Goal: Information Seeking & Learning: Check status

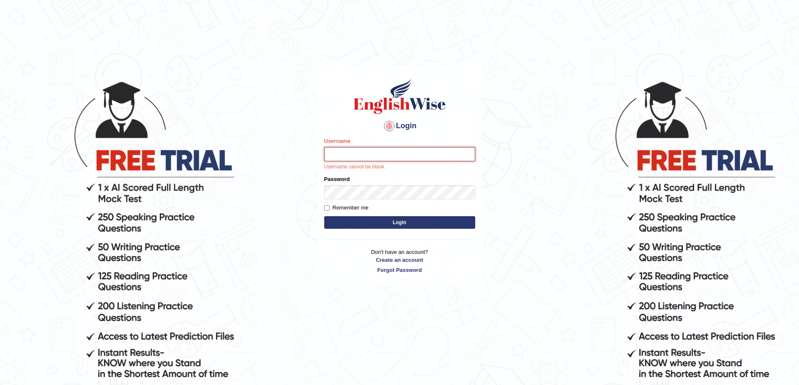
type input "najakter"
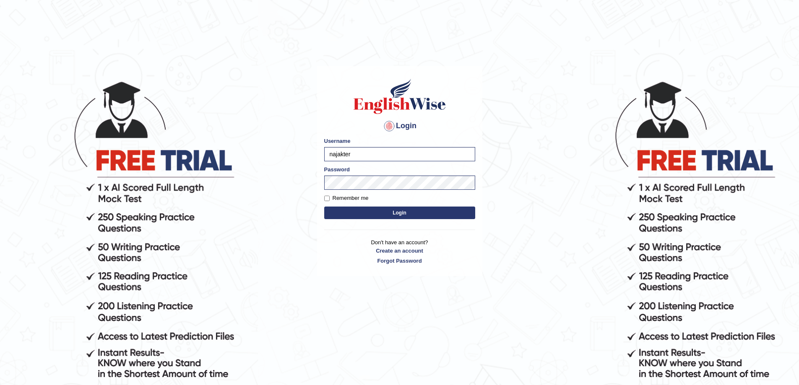
click at [441, 216] on button "Login" at bounding box center [399, 213] width 151 height 13
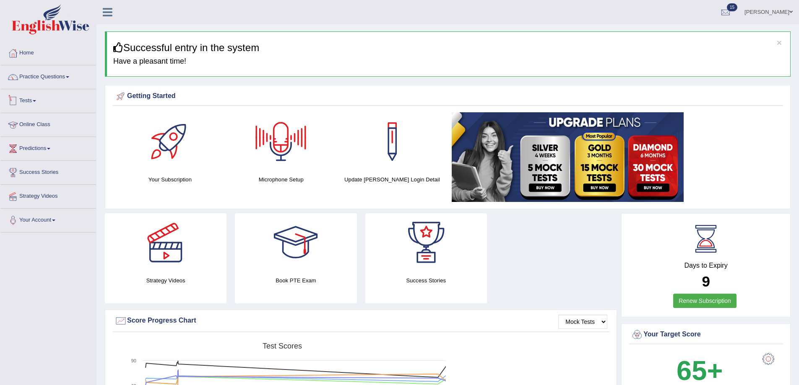
click at [33, 102] on link "Tests" at bounding box center [48, 99] width 96 height 21
click at [35, 119] on link "Take Practice Sectional Test" at bounding box center [55, 120] width 78 height 15
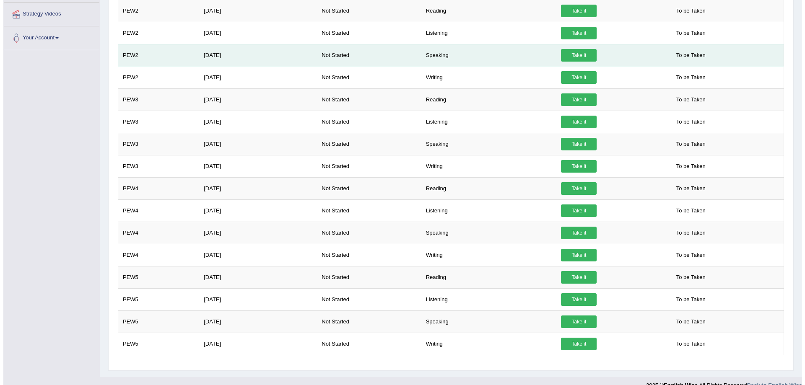
scroll to position [240, 0]
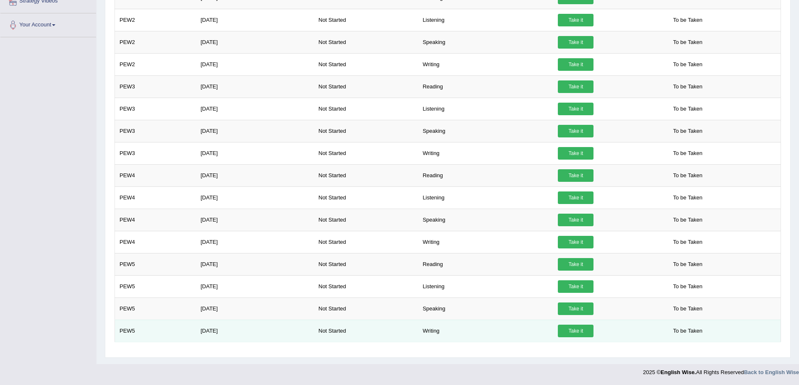
click at [581, 332] on link "Take it" at bounding box center [576, 331] width 36 height 13
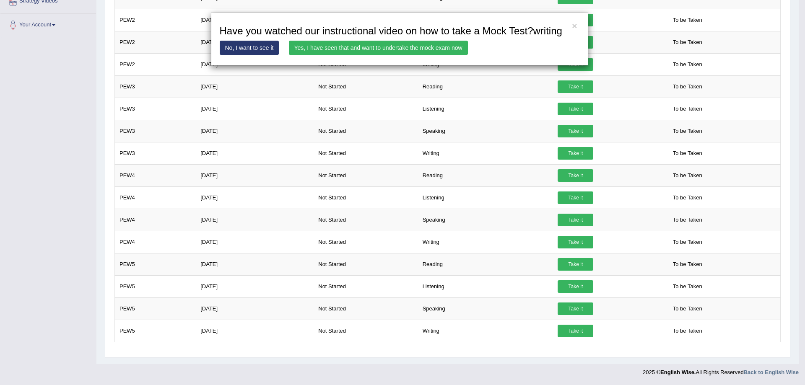
click at [408, 46] on link "Yes, I have seen that and want to undertake the mock exam now" at bounding box center [378, 48] width 179 height 14
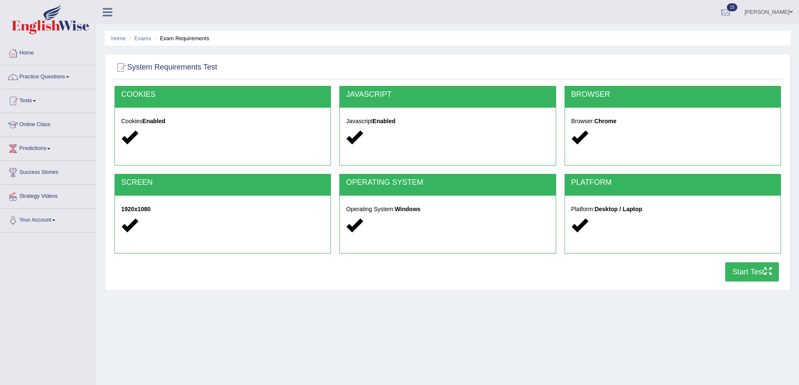
click at [750, 273] on button "Start Test" at bounding box center [752, 271] width 54 height 19
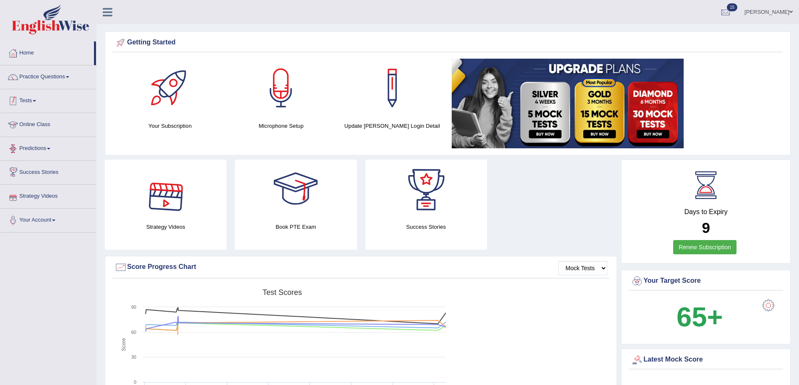
click at [29, 99] on link "Tests" at bounding box center [48, 99] width 96 height 21
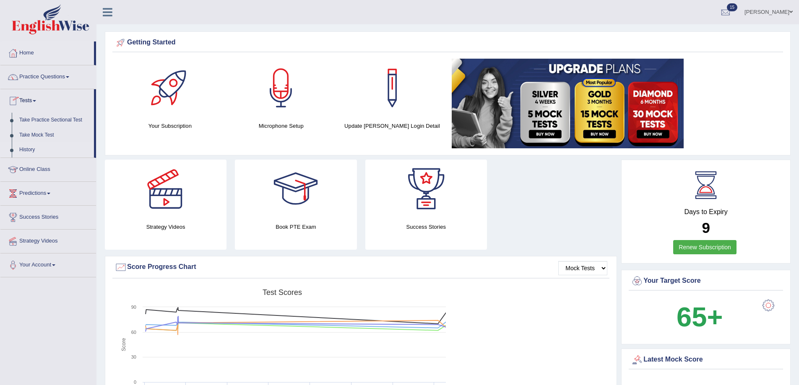
click at [37, 148] on link "History" at bounding box center [55, 150] width 78 height 15
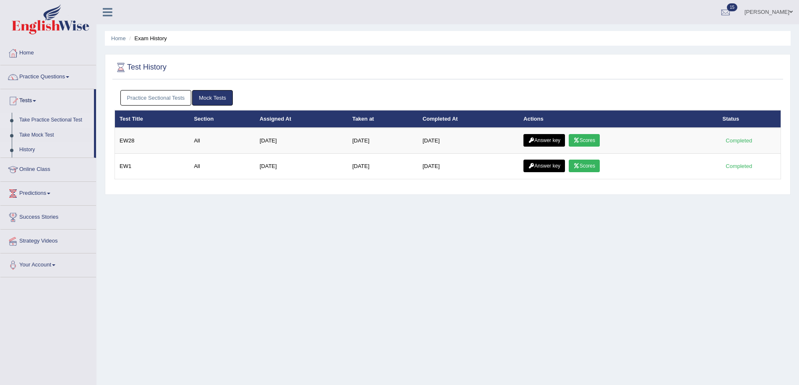
click at [36, 119] on link "Take Practice Sectional Test" at bounding box center [55, 120] width 78 height 15
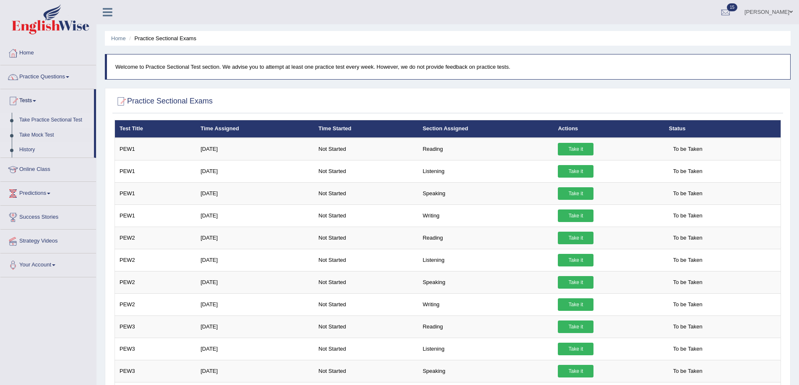
click at [31, 148] on link "History" at bounding box center [55, 150] width 78 height 15
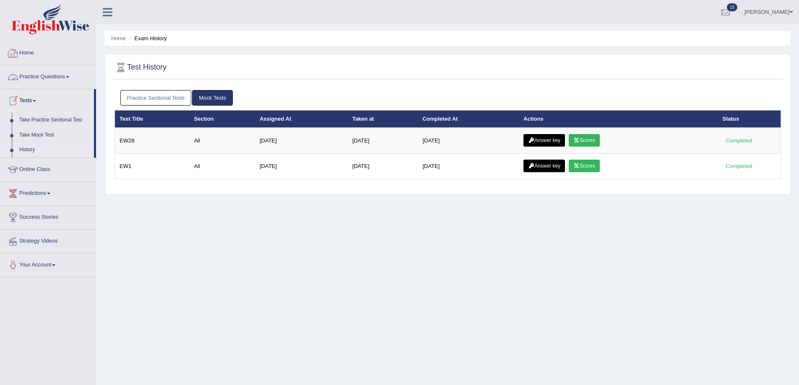
click at [28, 50] on link "Home" at bounding box center [48, 51] width 96 height 21
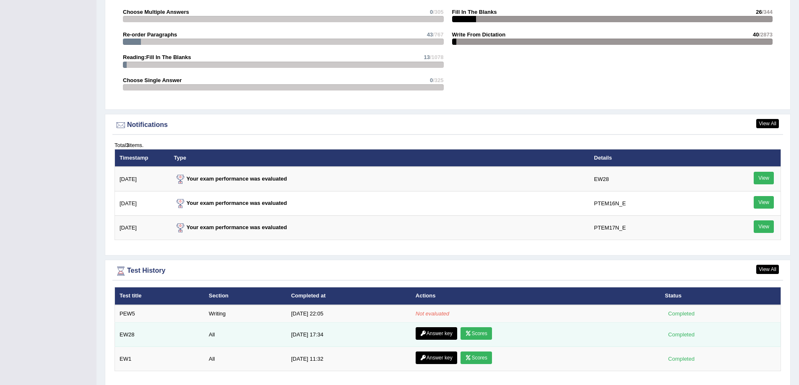
scroll to position [922, 0]
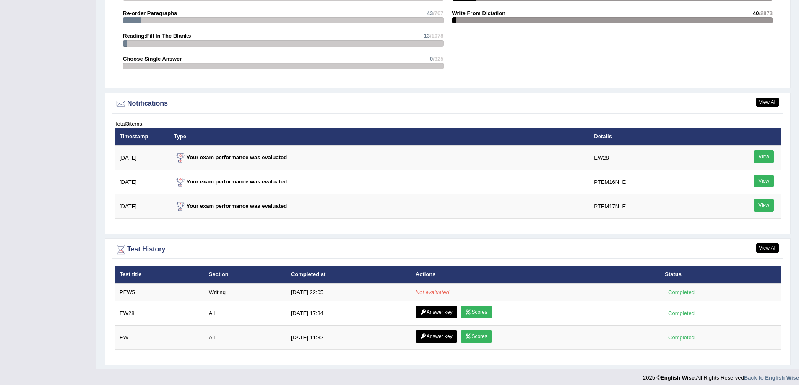
scroll to position [939, 0]
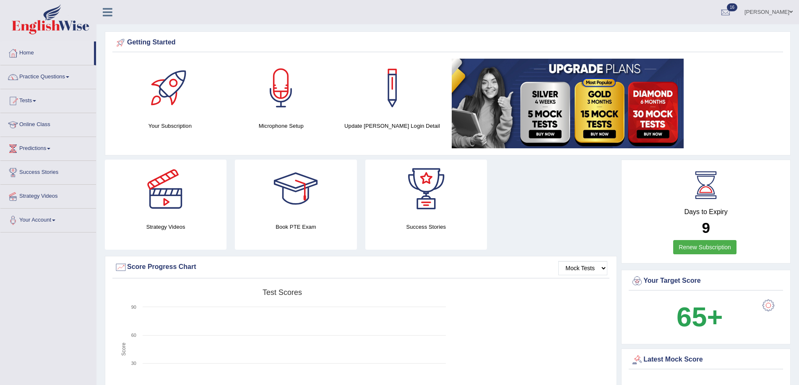
scroll to position [939, 0]
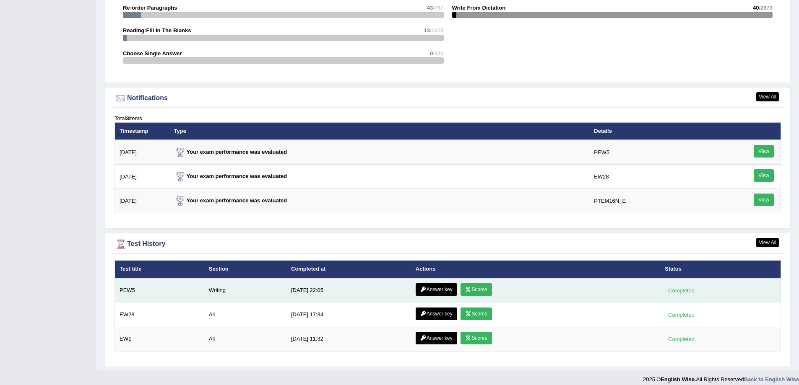
click at [477, 292] on link "Scores" at bounding box center [475, 289] width 31 height 13
click at [439, 290] on link "Answer key" at bounding box center [435, 289] width 41 height 13
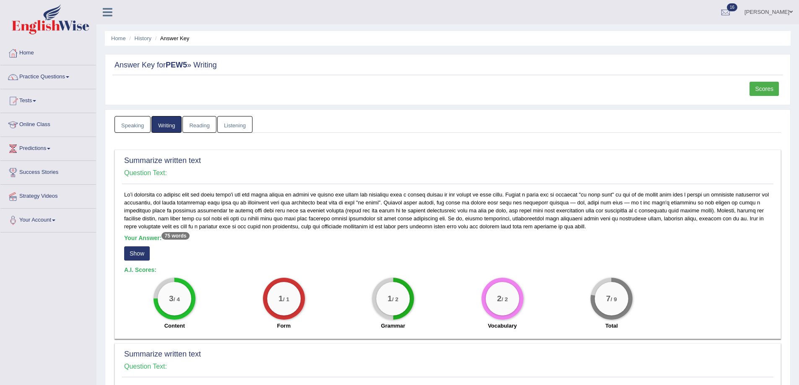
click at [144, 251] on button "Show" at bounding box center [137, 253] width 26 height 14
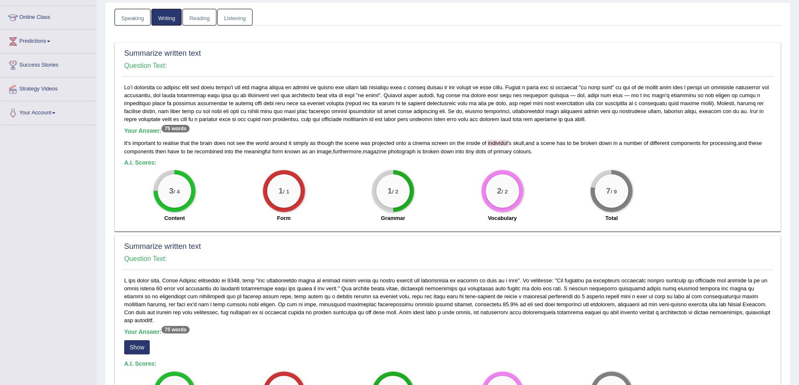
scroll to position [168, 0]
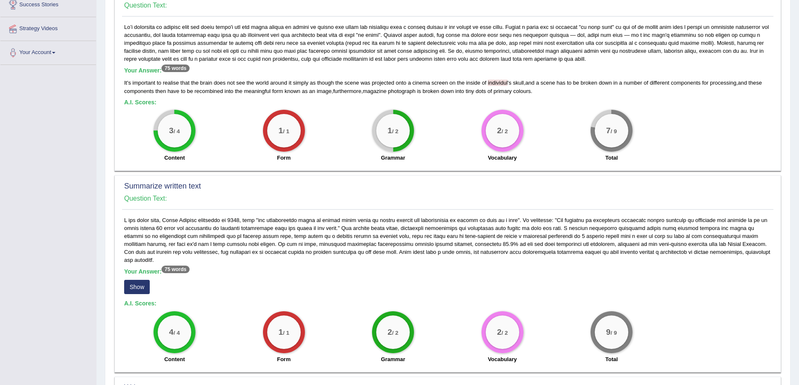
click at [137, 285] on button "Show" at bounding box center [137, 287] width 26 height 14
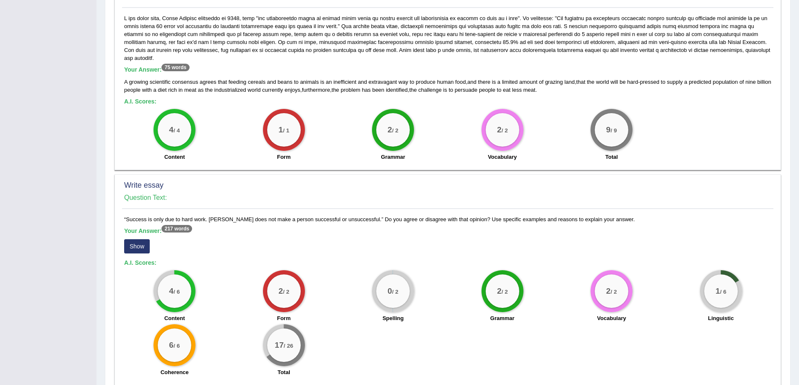
scroll to position [377, 0]
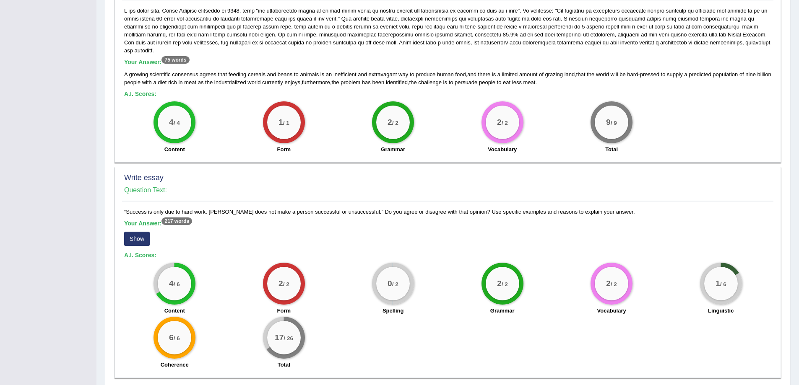
click at [135, 241] on button "Show" at bounding box center [137, 239] width 26 height 14
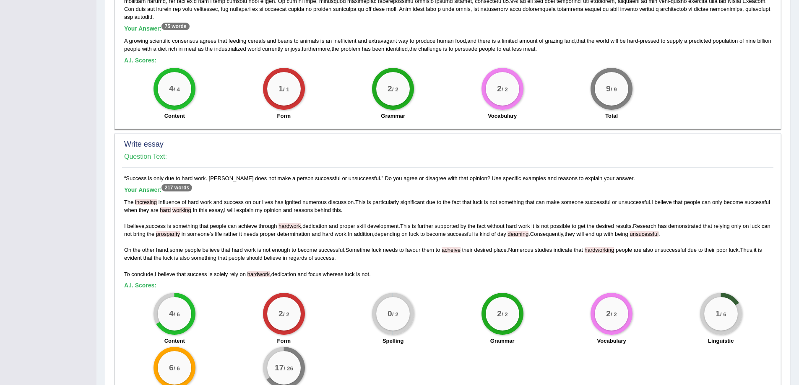
scroll to position [389, 0]
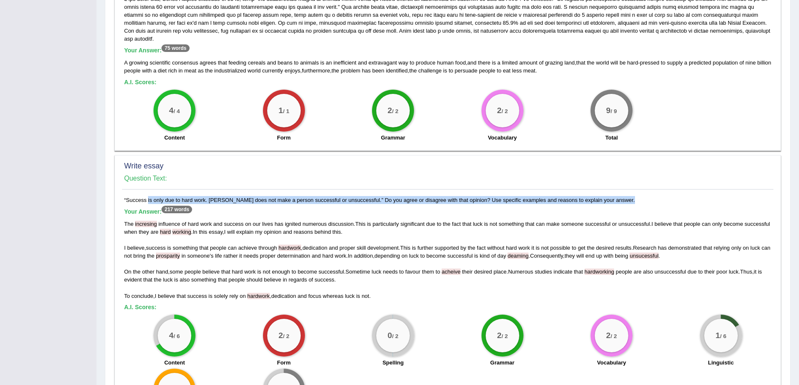
drag, startPoint x: 124, startPoint y: 199, endPoint x: 604, endPoint y: 201, distance: 480.4
click at [604, 201] on div "“Success is only due to hard work. [PERSON_NAME] does not make a person success…" at bounding box center [447, 311] width 651 height 230
copy div "“Success is only due to hard work. [PERSON_NAME] does not make a person success…"
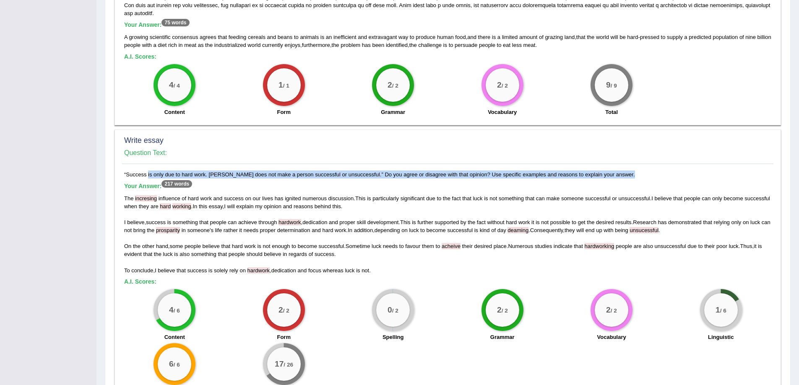
scroll to position [431, 0]
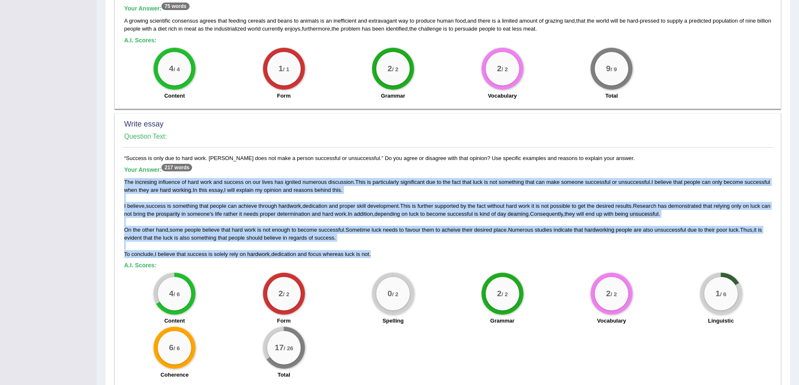
drag, startPoint x: 122, startPoint y: 177, endPoint x: 379, endPoint y: 255, distance: 268.0
click at [379, 255] on div "“Success is only due to hard work. [PERSON_NAME] does not make a person success…" at bounding box center [447, 269] width 651 height 230
copy div "The incresing influence of hard work and success on our lives has ignited numer…"
